Goal: Navigation & Orientation: Find specific page/section

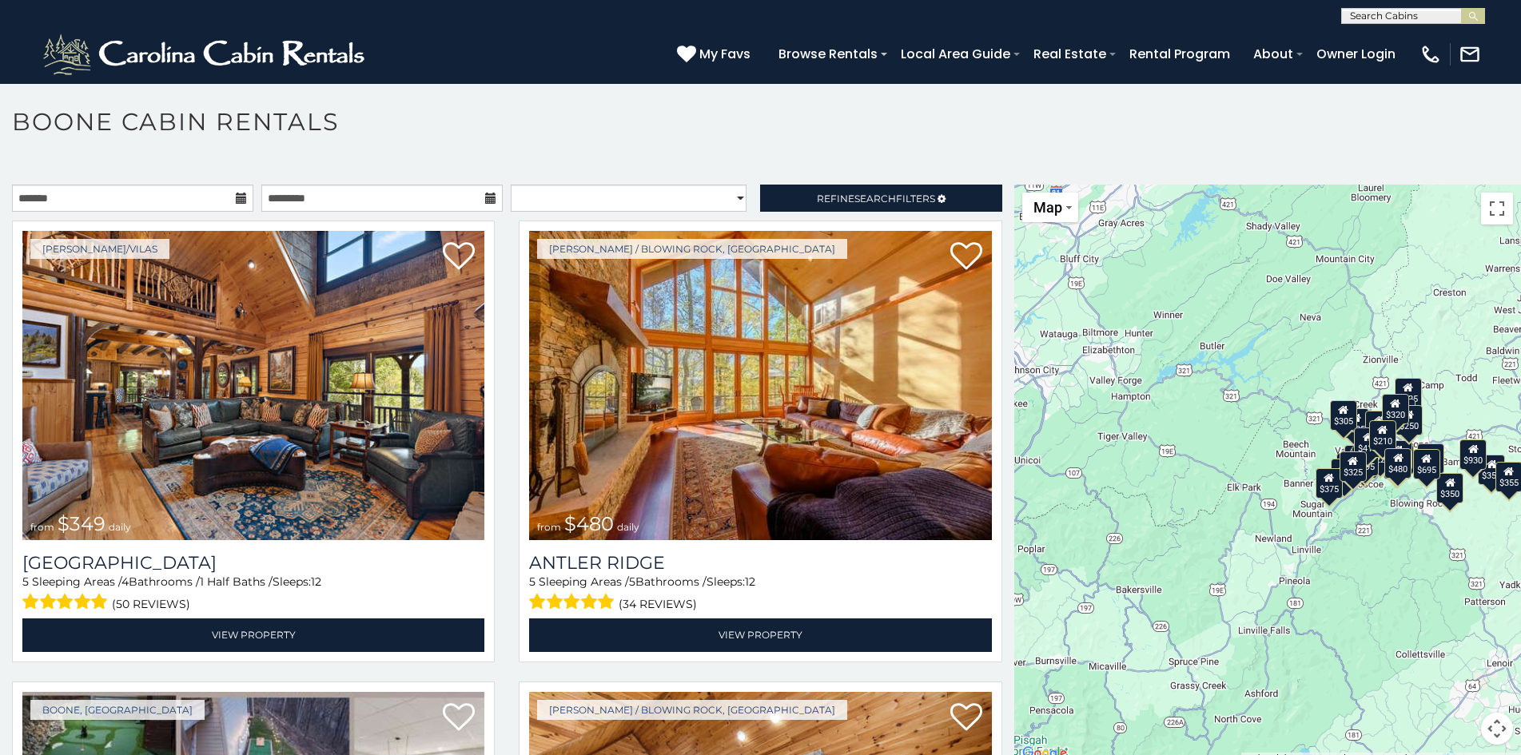
scroll to position [9, 0]
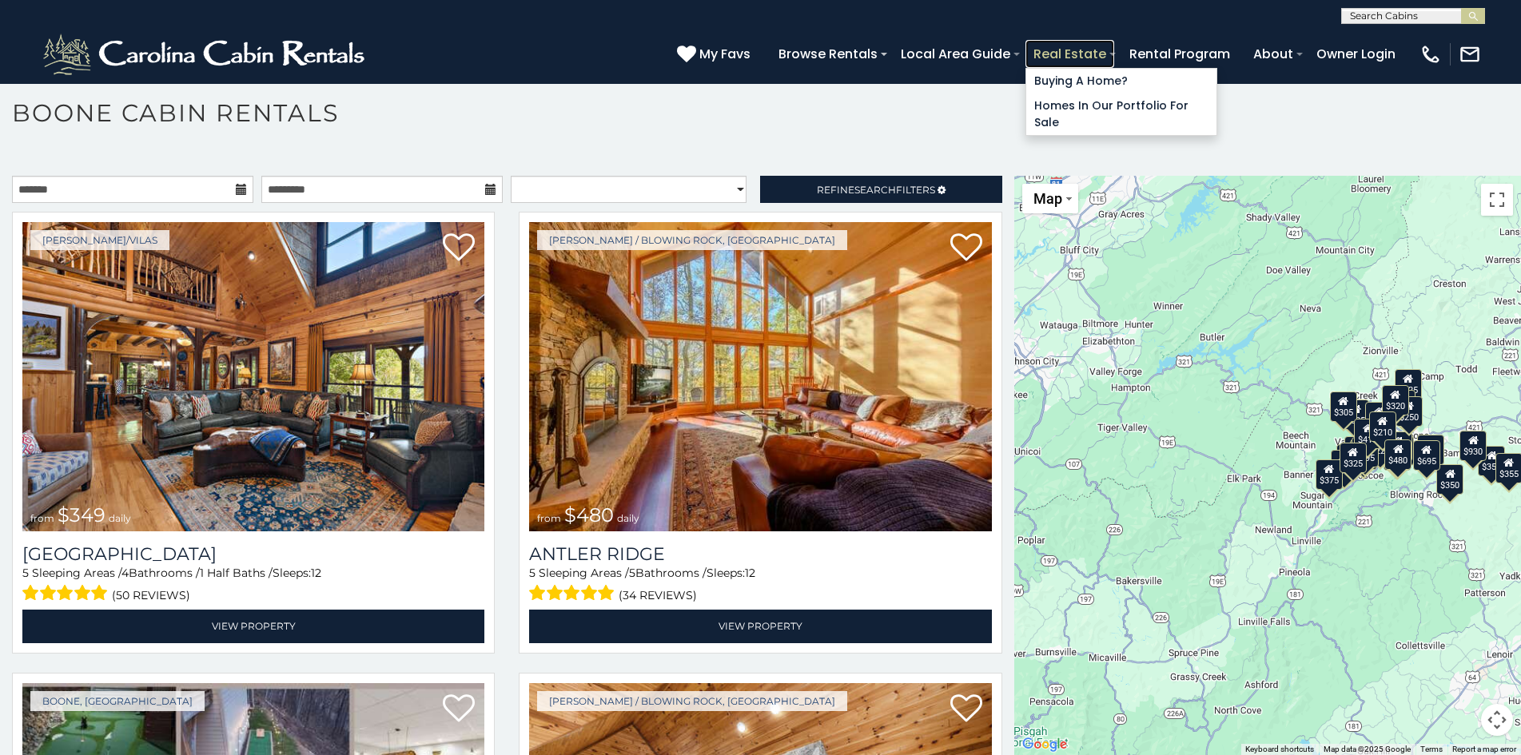
click at [1047, 50] on link "Real Estate" at bounding box center [1069, 54] width 89 height 28
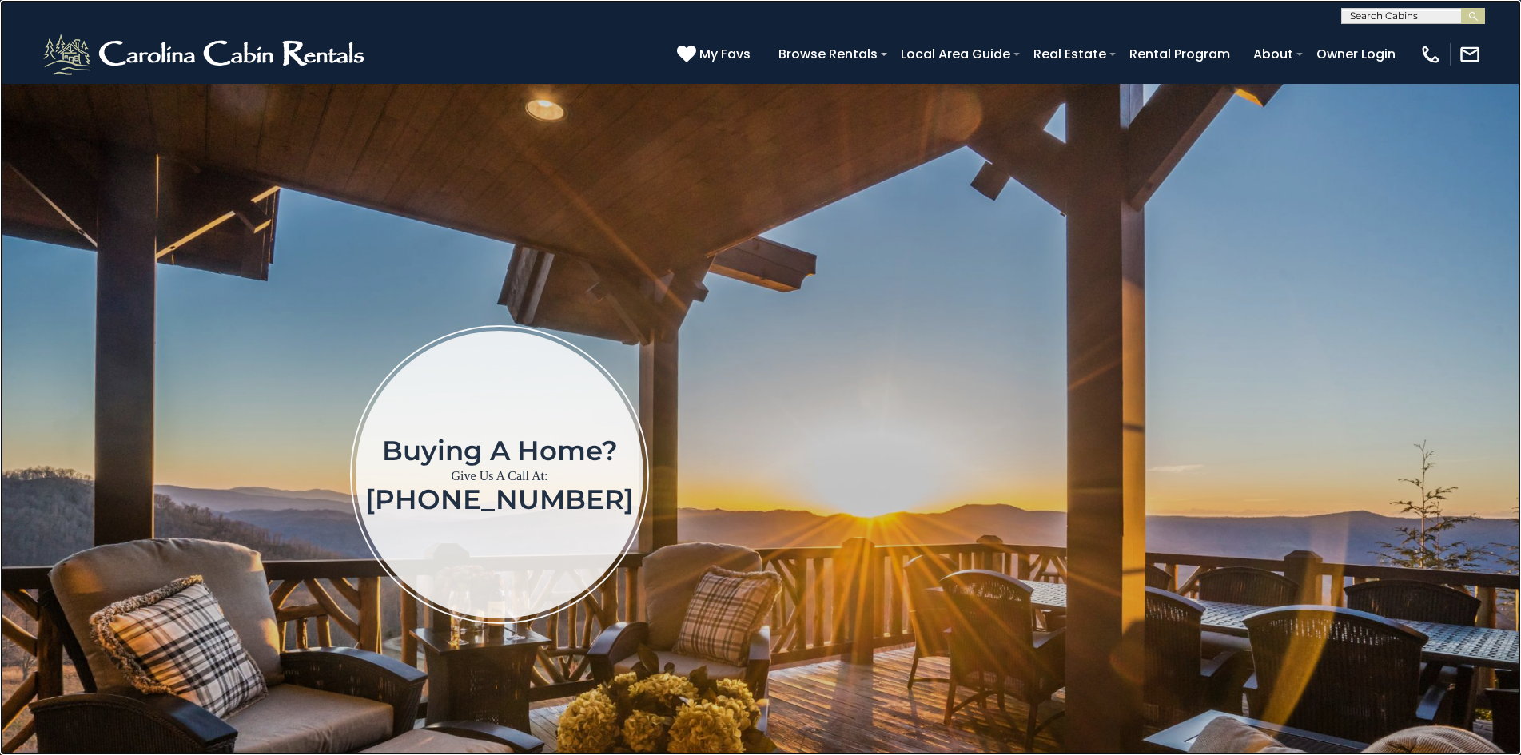
click at [121, 188] on link at bounding box center [760, 377] width 1521 height 755
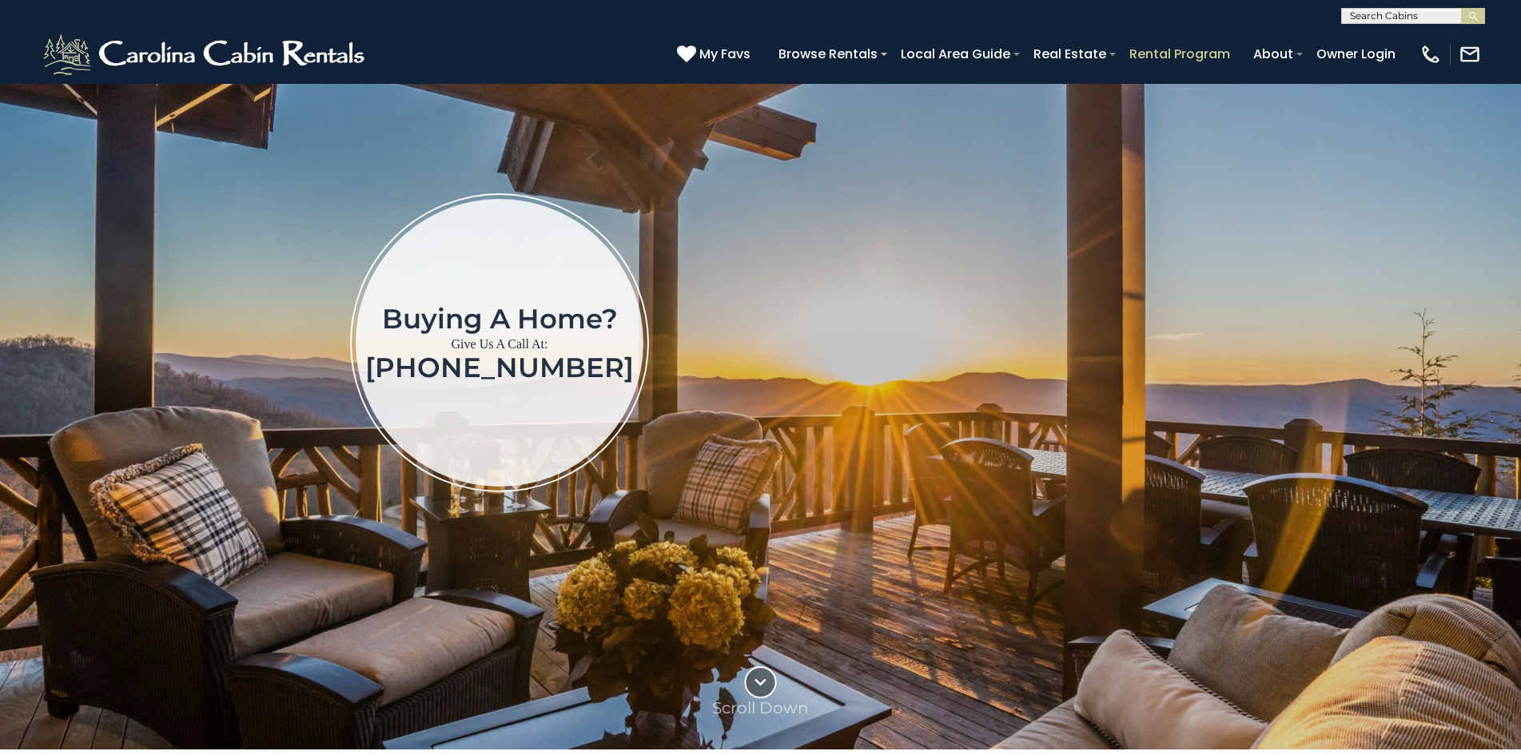
scroll to position [151, 0]
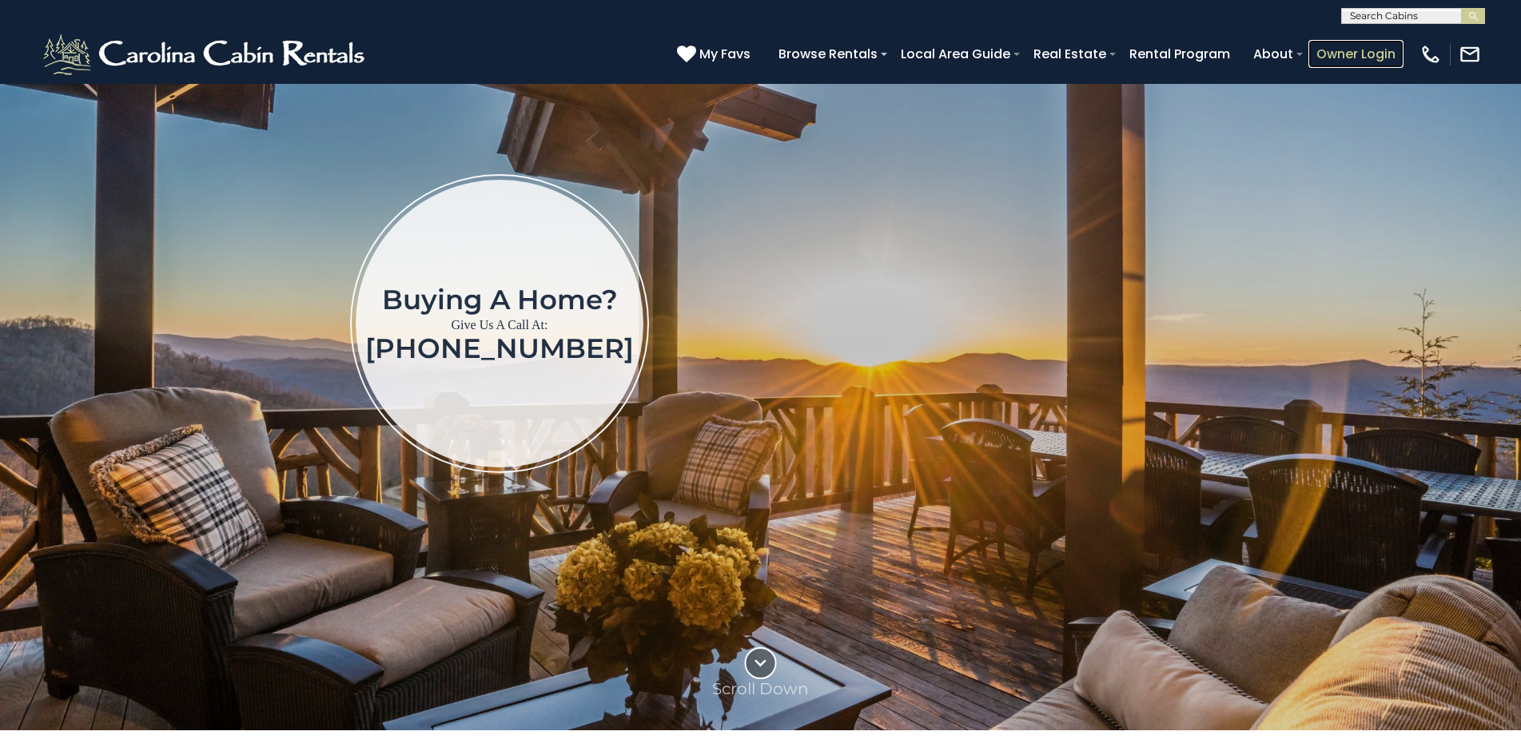
click at [1329, 44] on link "Owner Login" at bounding box center [1355, 54] width 95 height 28
